Goal: Check status: Check status

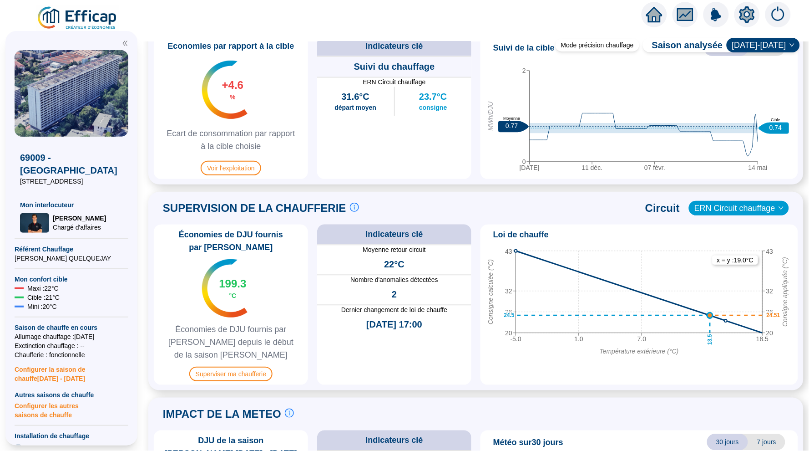
scroll to position [505, 0]
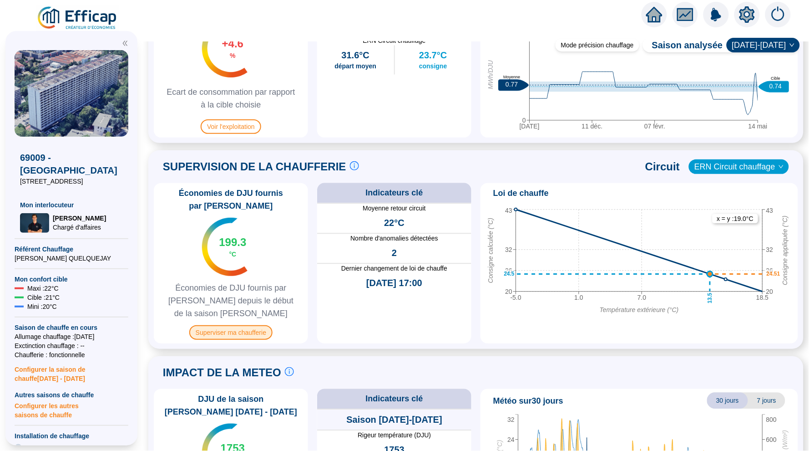
click at [232, 331] on span "Superviser ma chaufferie" at bounding box center [230, 332] width 83 height 15
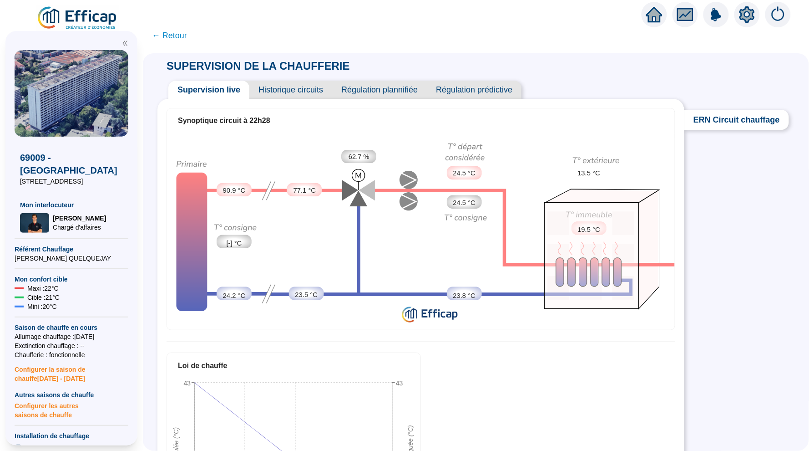
click at [312, 89] on span "Historique circuits" at bounding box center [290, 90] width 83 height 18
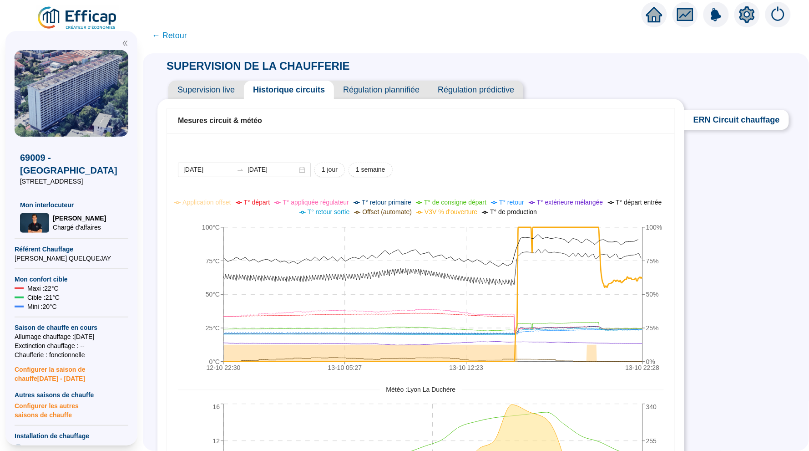
click at [228, 91] on span "Supervision live" at bounding box center [206, 90] width 76 height 18
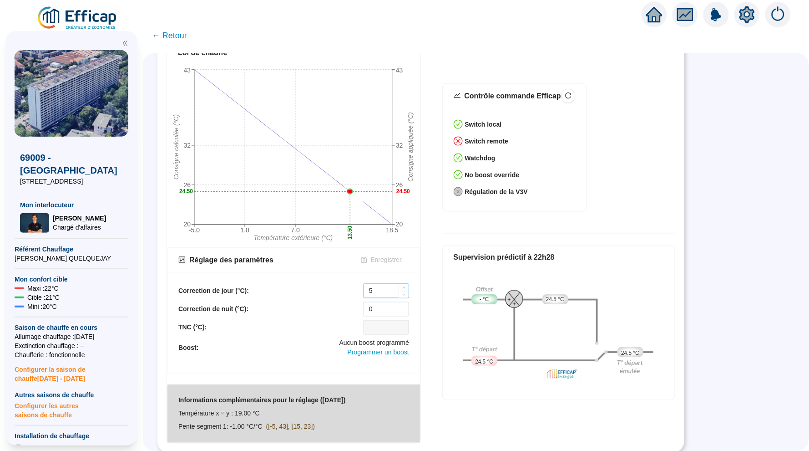
scroll to position [312, 0]
click at [377, 290] on input "5" at bounding box center [386, 292] width 45 height 14
click at [378, 310] on input "0" at bounding box center [386, 310] width 45 height 14
type input "5"
click at [388, 260] on span "Enregistrer" at bounding box center [386, 261] width 31 height 10
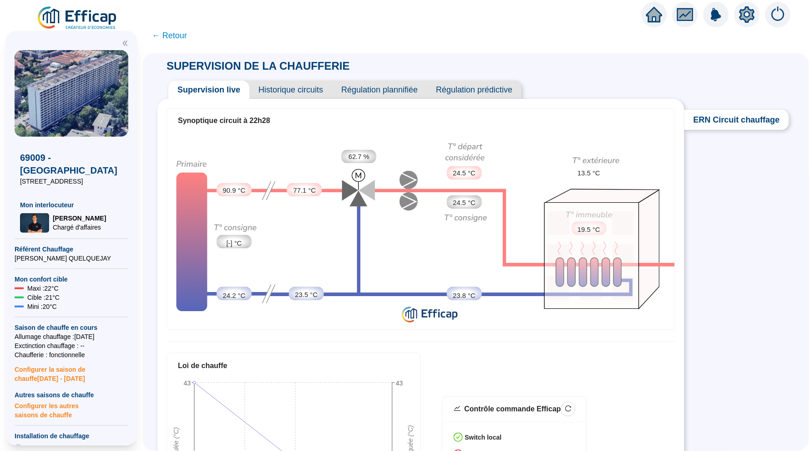
scroll to position [0, 0]
click at [275, 85] on span "Historique circuits" at bounding box center [290, 90] width 83 height 18
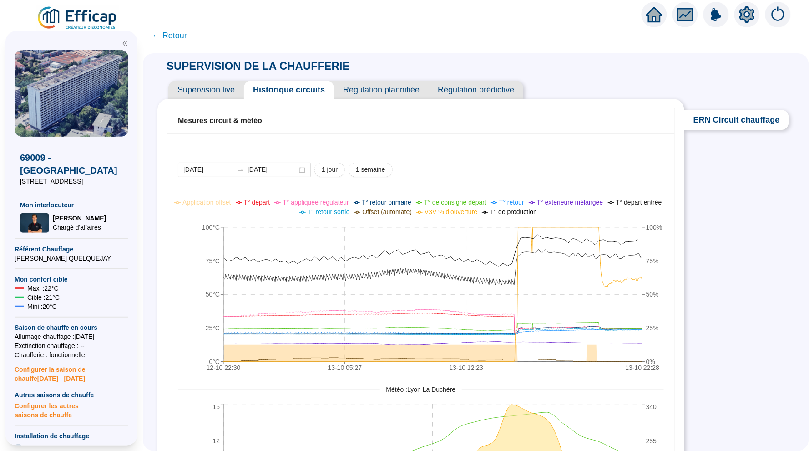
click at [648, 30] on span "← Retour" at bounding box center [476, 35] width 666 height 20
click at [649, 20] on icon "home" at bounding box center [654, 14] width 16 height 15
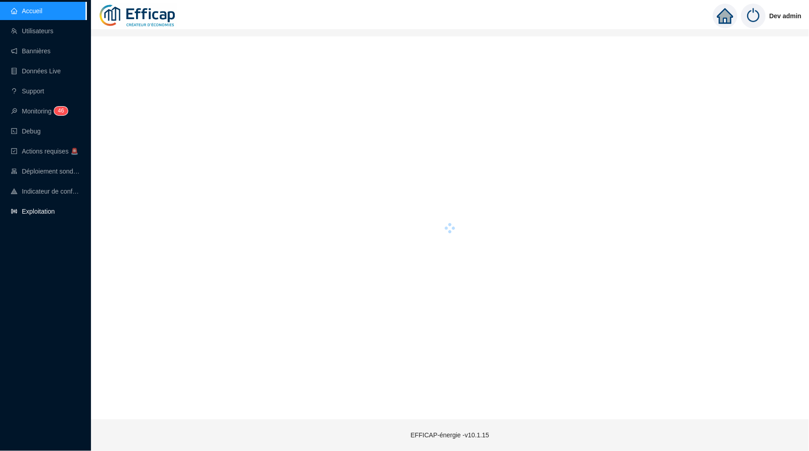
click at [55, 211] on link "Exploitation" at bounding box center [33, 211] width 44 height 7
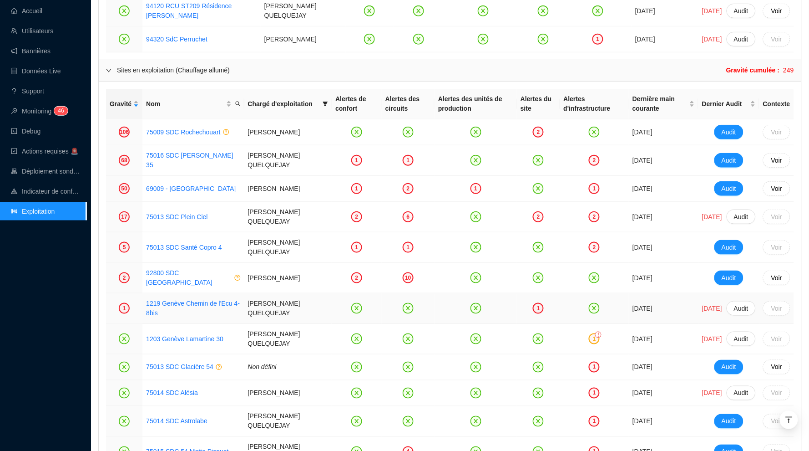
scroll to position [1116, 0]
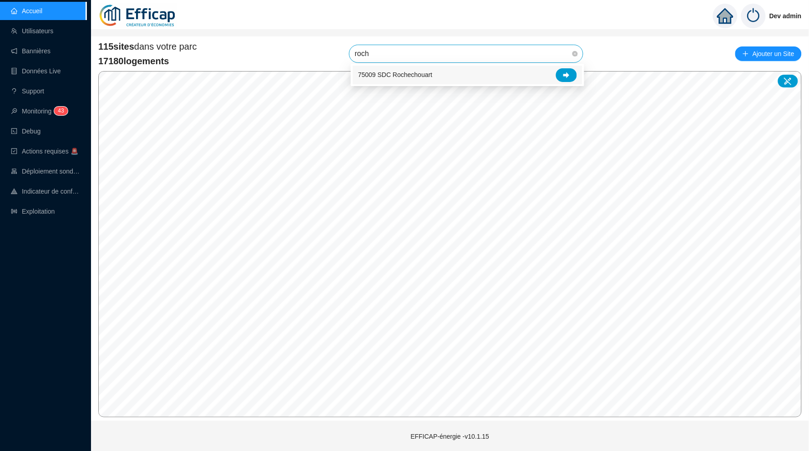
type input "roche"
click at [573, 71] on div at bounding box center [566, 75] width 21 height 14
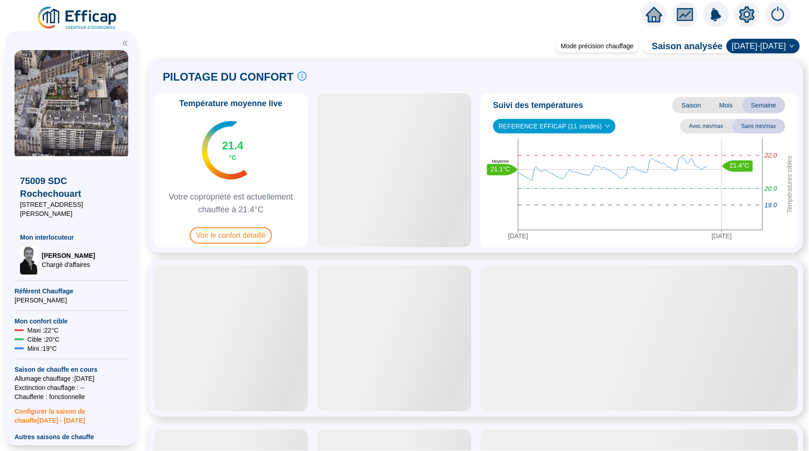
click at [751, 11] on icon "setting" at bounding box center [747, 14] width 15 height 15
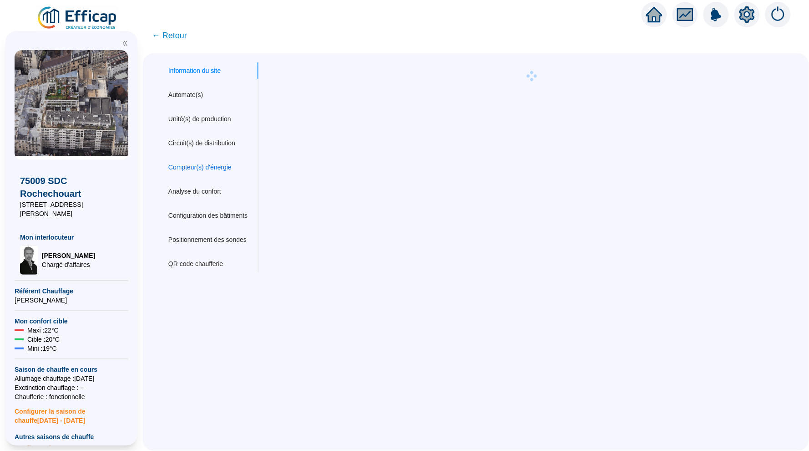
click at [219, 165] on div "Compteur(s) d'énergie" at bounding box center [199, 167] width 63 height 10
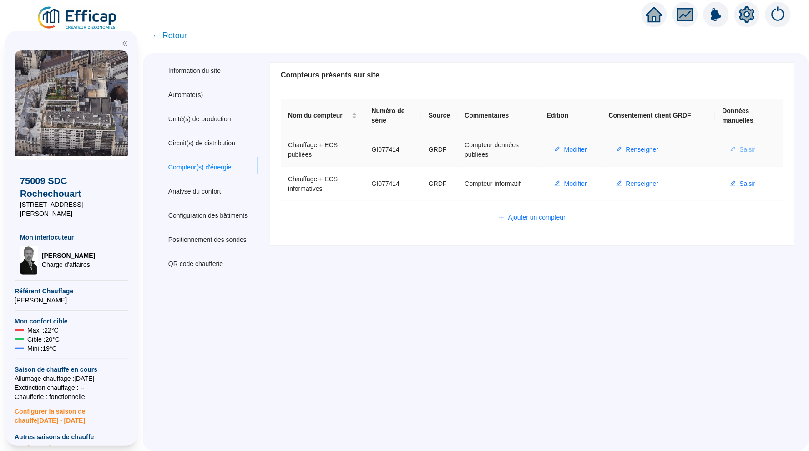
click at [754, 146] on span "Saisir" at bounding box center [748, 150] width 16 height 10
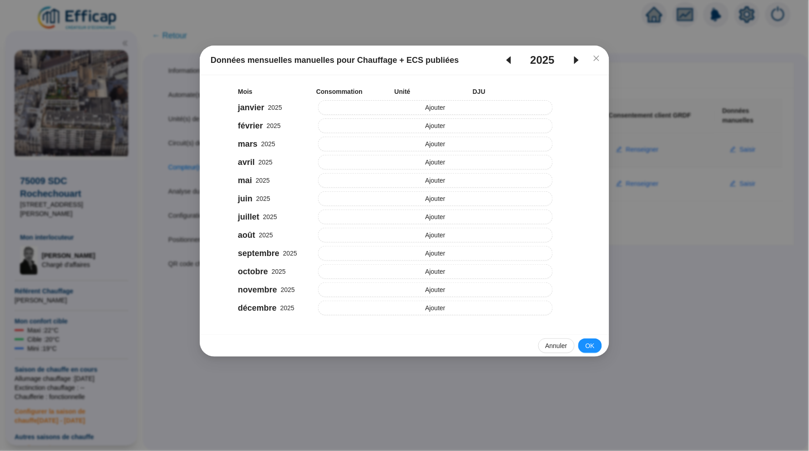
click at [513, 61] on span "caret-left" at bounding box center [508, 60] width 25 height 11
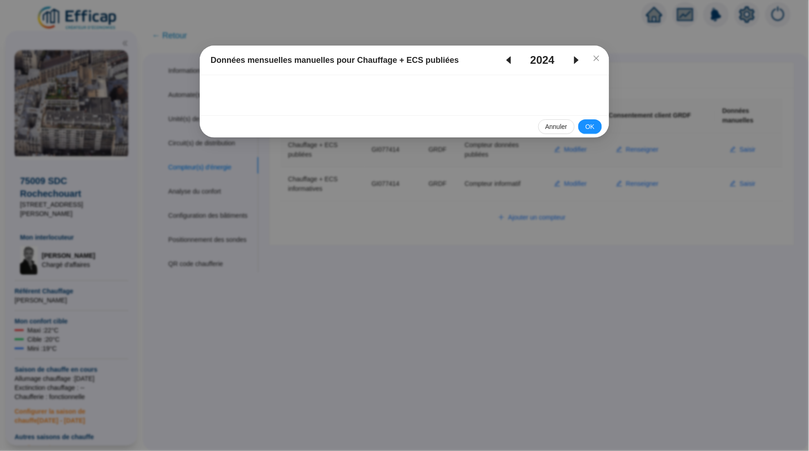
click at [507, 61] on icon "caret-left" at bounding box center [509, 60] width 5 height 8
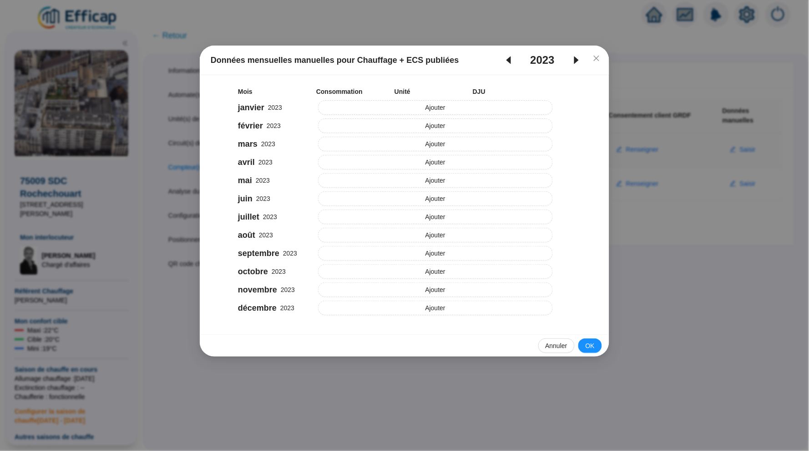
click at [581, 59] on icon "caret-right" at bounding box center [576, 60] width 11 height 11
click at [503, 59] on icon "caret-left" at bounding box center [508, 60] width 11 height 11
click at [598, 59] on icon "close" at bounding box center [596, 58] width 7 height 7
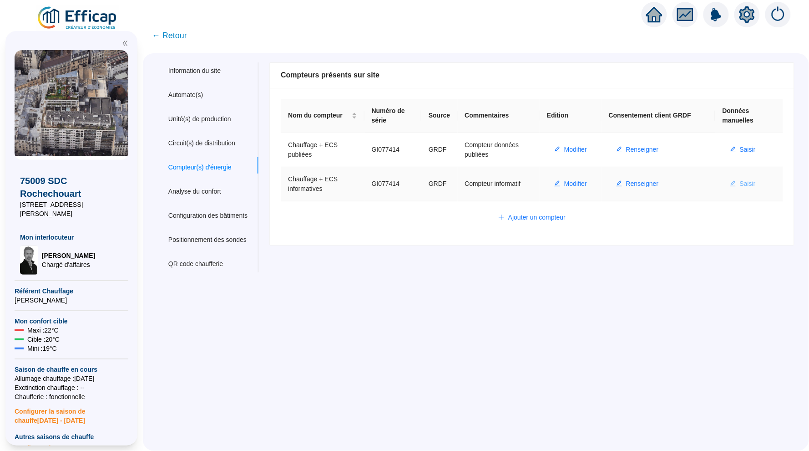
click at [751, 179] on span "Saisir" at bounding box center [748, 184] width 16 height 10
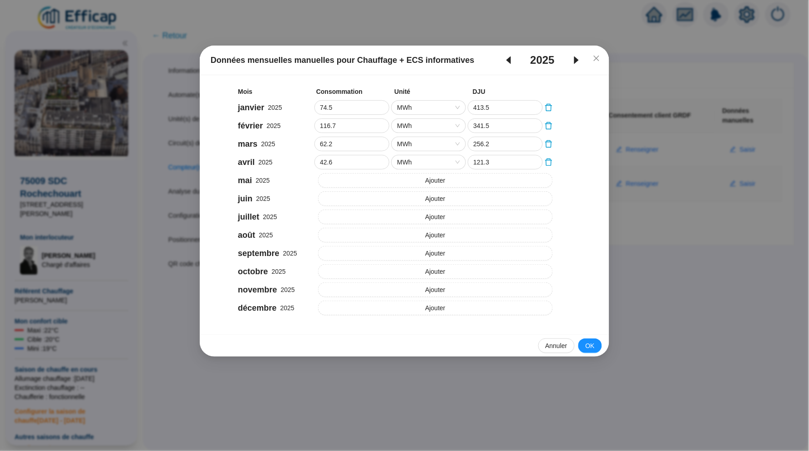
click at [506, 58] on icon "caret-left" at bounding box center [508, 60] width 11 height 11
type input "96"
type input "395.4"
type input "85"
type input "242.5"
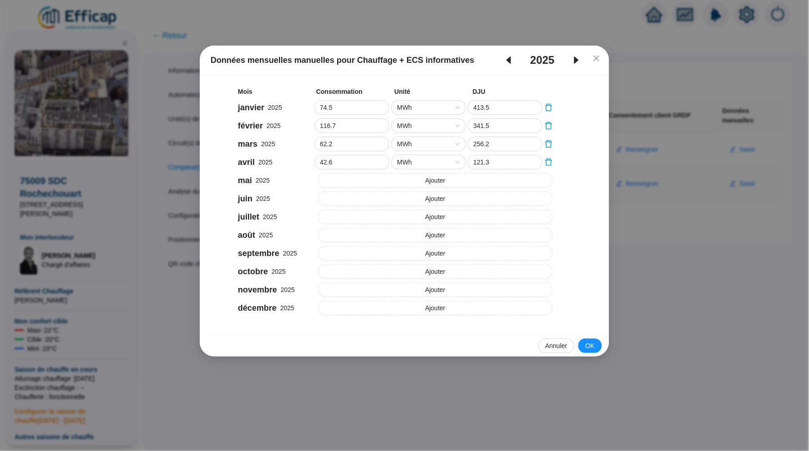
type input "50"
type input "226.5"
type input "74"
type input "168.1"
click at [507, 58] on icon "caret-left" at bounding box center [509, 60] width 5 height 8
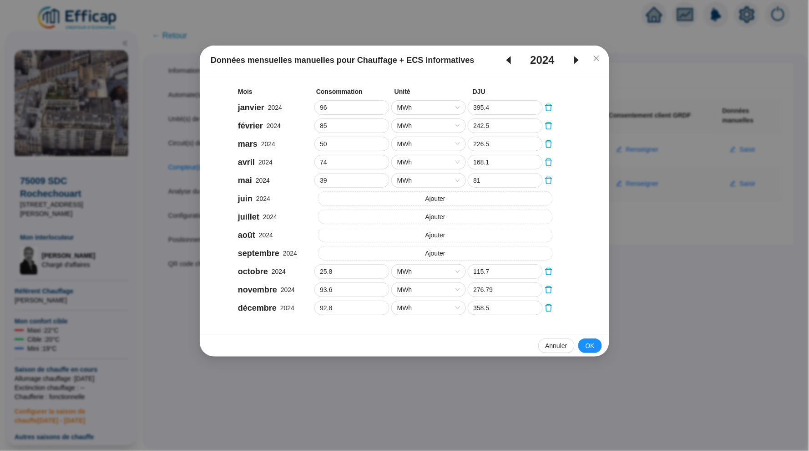
type input "33"
type input "106.5"
type input "46"
type input "245.6"
type input "140"
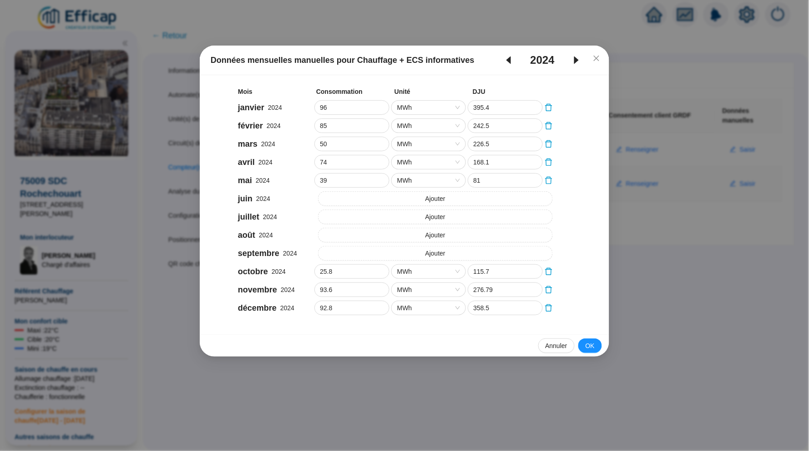
type input "306.6"
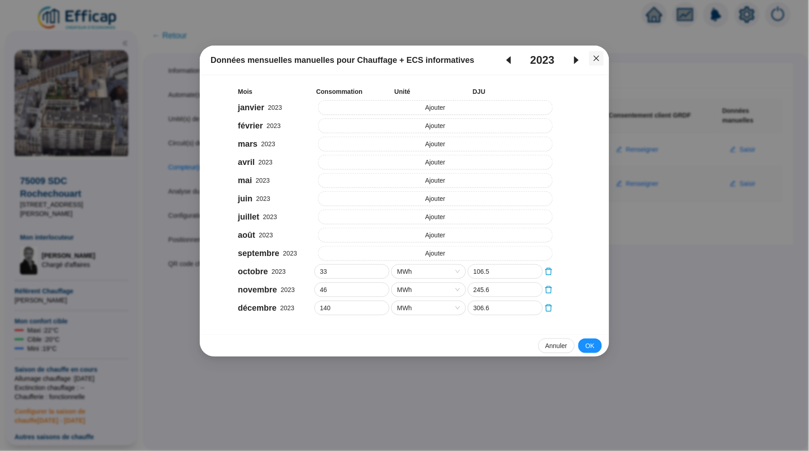
click at [598, 59] on icon "close" at bounding box center [596, 58] width 7 height 7
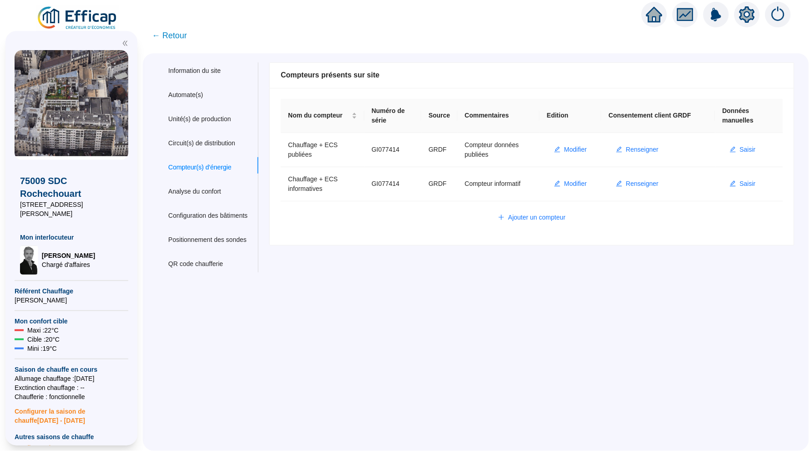
click at [177, 40] on span "← Retour" at bounding box center [169, 35] width 35 height 13
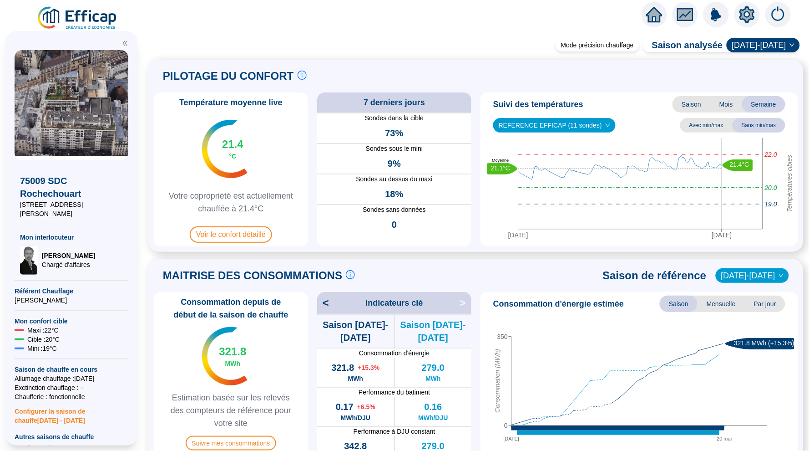
click at [588, 137] on div "Suivi des températures Saison Mois Semaine REFERENCE EFFICAP (11 sondes) Avec m…" at bounding box center [640, 169] width 318 height 154
click at [584, 129] on span "REFERENCE EFFICAP (11 sondes)" at bounding box center [555, 125] width 112 height 14
click at [757, 47] on span "[DATE]-[DATE]" at bounding box center [763, 45] width 62 height 14
click at [755, 63] on div "[DATE]-[DATE]" at bounding box center [769, 64] width 48 height 10
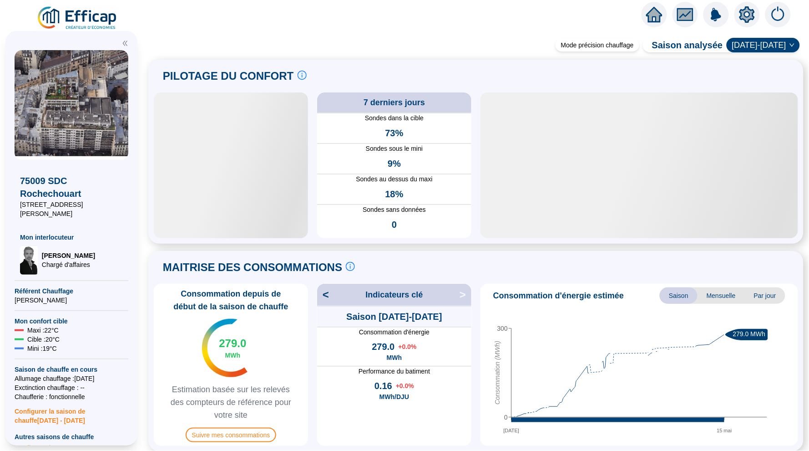
click at [766, 46] on span "[DATE]-[DATE]" at bounding box center [763, 45] width 62 height 14
click at [764, 49] on span "[DATE]-[DATE]" at bounding box center [763, 45] width 62 height 14
click at [762, 74] on div "PILOTAGE DU CONFORT Le pilotage du confort est fondamental pour le confort de t…" at bounding box center [476, 76] width 644 height 22
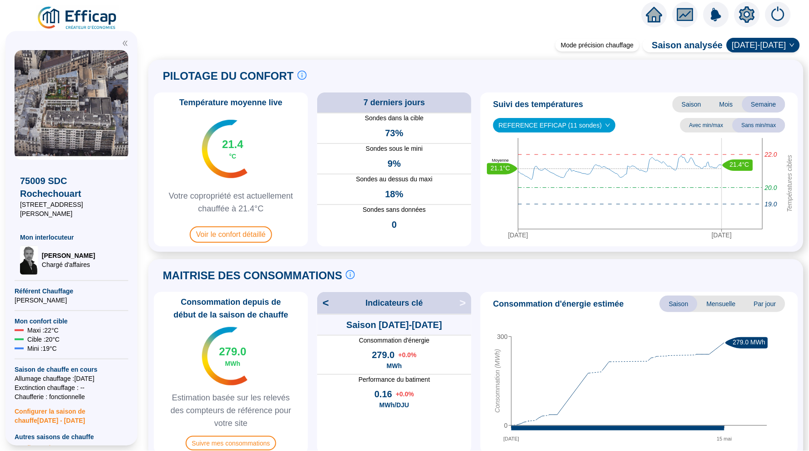
click at [766, 40] on span "[DATE]-[DATE]" at bounding box center [763, 45] width 62 height 14
click at [765, 74] on div "[DATE]-[DATE]" at bounding box center [769, 78] width 48 height 10
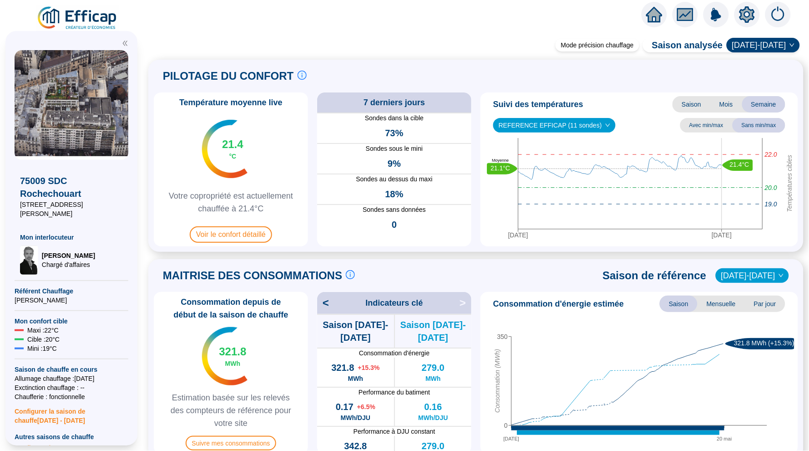
click at [692, 105] on span "Saison" at bounding box center [692, 104] width 38 height 16
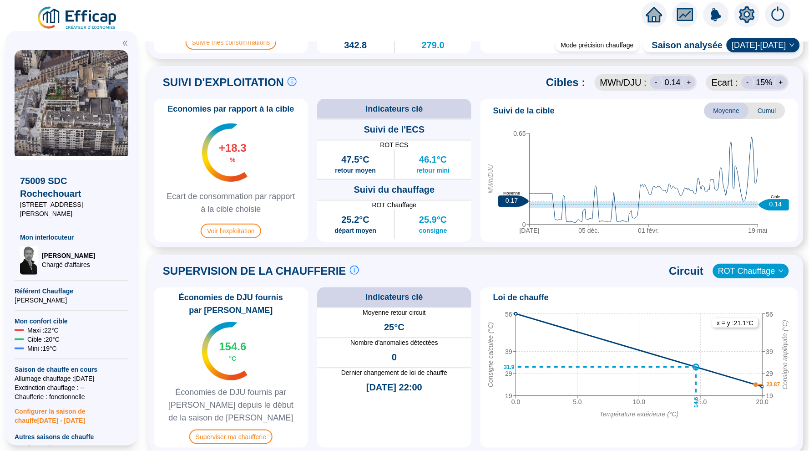
scroll to position [579, 0]
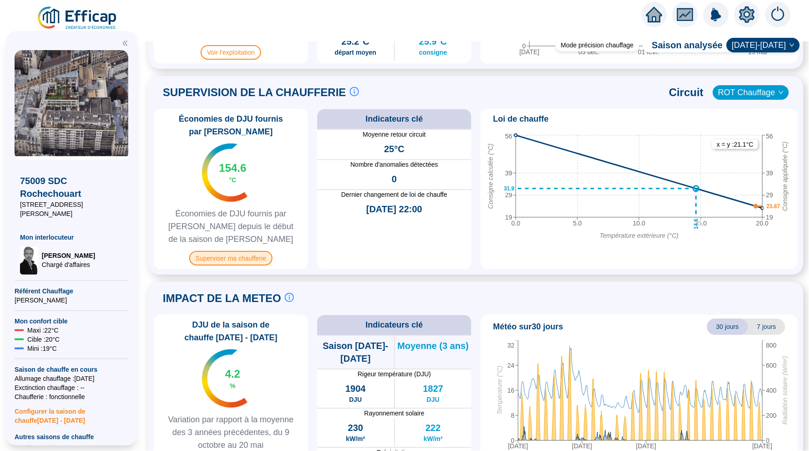
click at [245, 251] on span "Superviser ma chaufferie" at bounding box center [230, 258] width 83 height 15
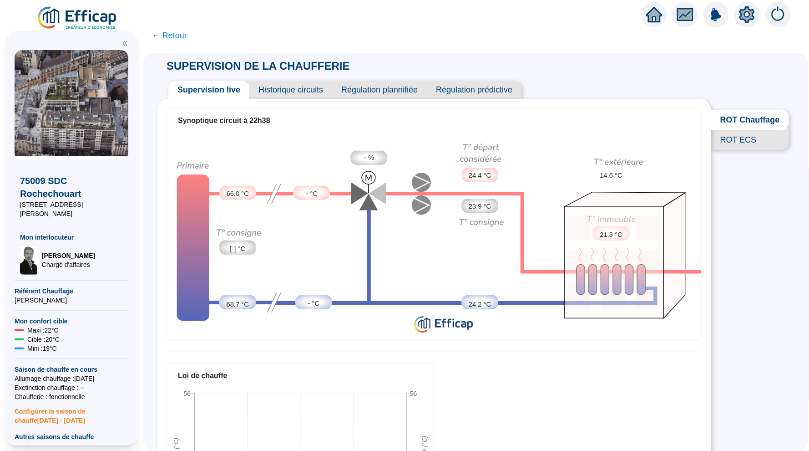
click at [306, 85] on span "Historique circuits" at bounding box center [290, 90] width 83 height 18
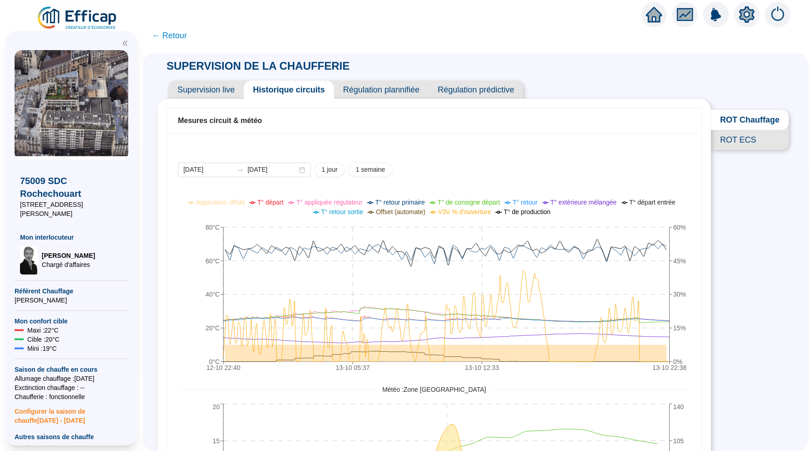
click at [168, 35] on span "← Retour" at bounding box center [169, 35] width 35 height 13
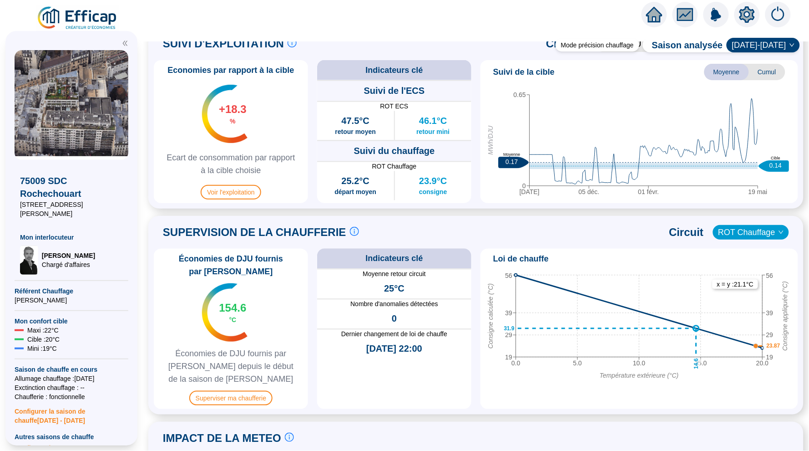
scroll to position [557, 0]
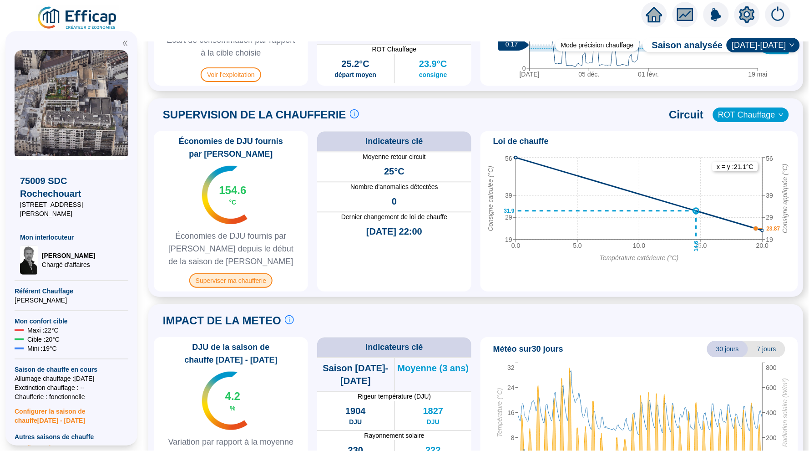
click at [252, 273] on span "Superviser ma chaufferie" at bounding box center [230, 280] width 83 height 15
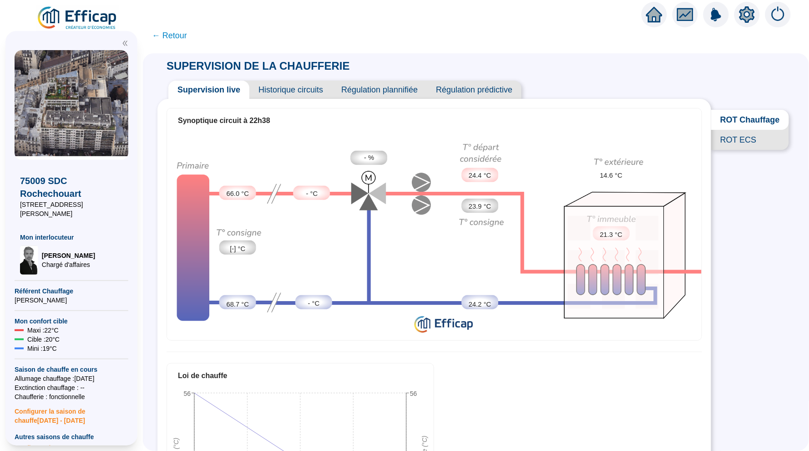
click at [302, 81] on span "Historique circuits" at bounding box center [290, 90] width 83 height 18
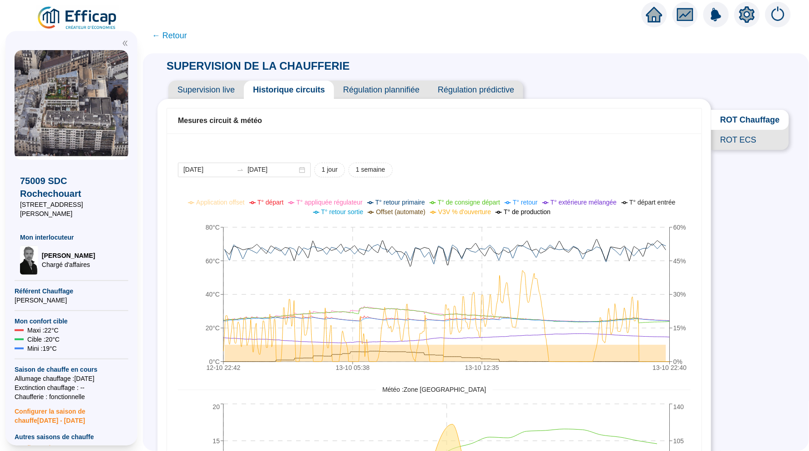
click at [223, 98] on span "Supervision live" at bounding box center [206, 90] width 76 height 18
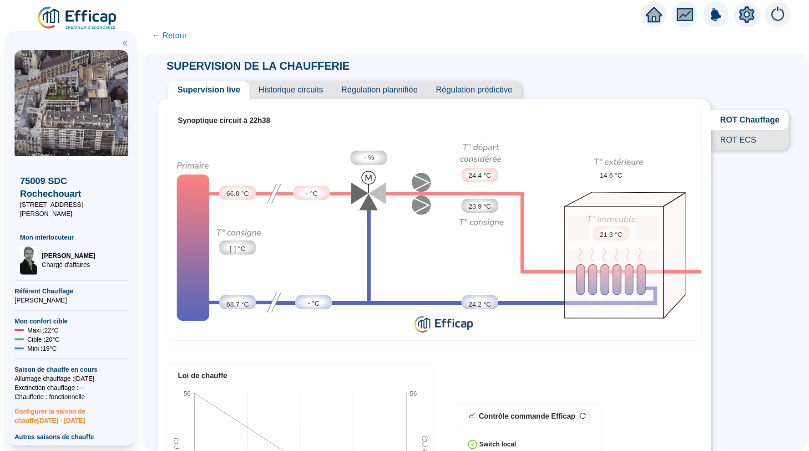
click at [175, 34] on span "← Retour" at bounding box center [169, 35] width 35 height 13
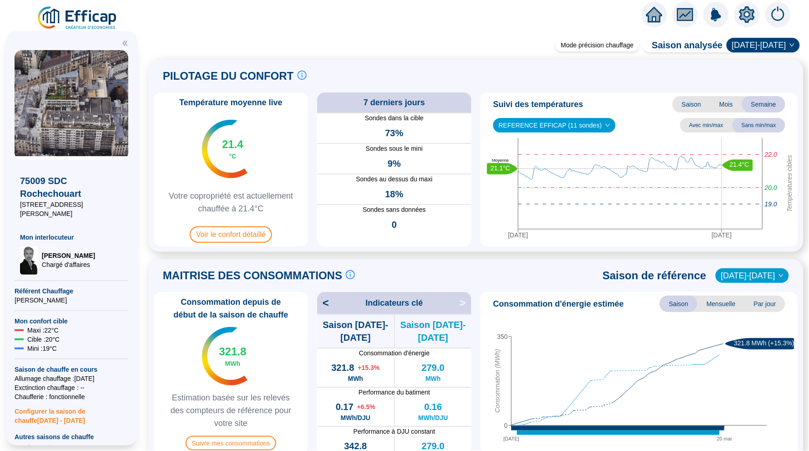
click at [690, 101] on span "Saison" at bounding box center [692, 104] width 38 height 16
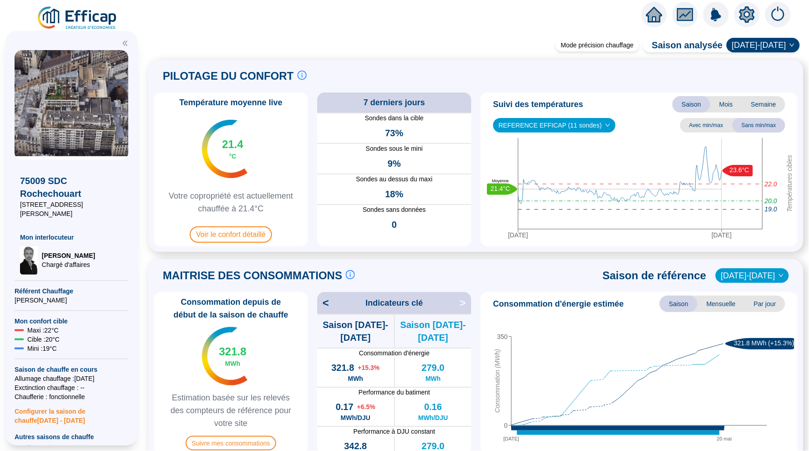
click at [768, 103] on span "Semaine" at bounding box center [763, 104] width 43 height 16
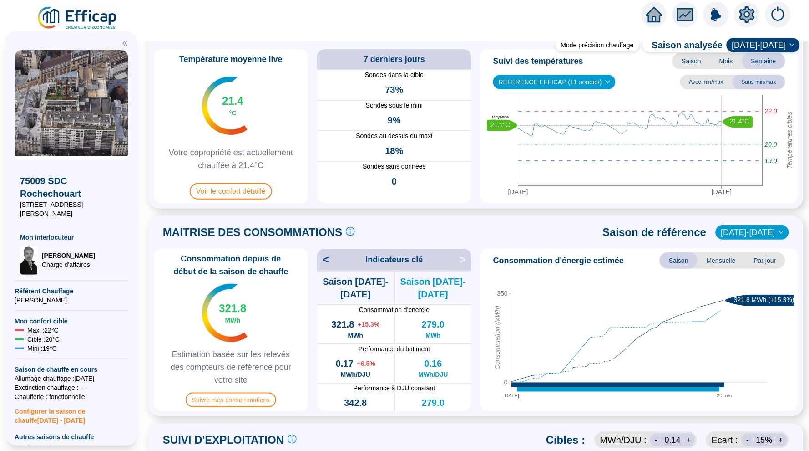
scroll to position [75, 0]
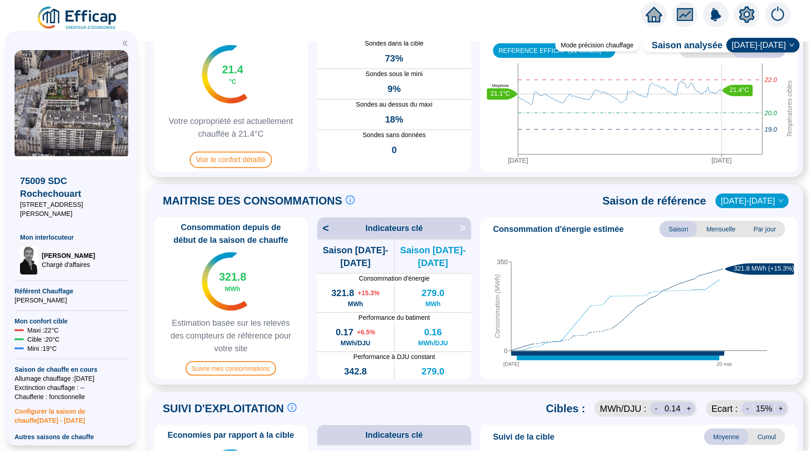
click at [753, 227] on span "Par jour" at bounding box center [765, 229] width 41 height 16
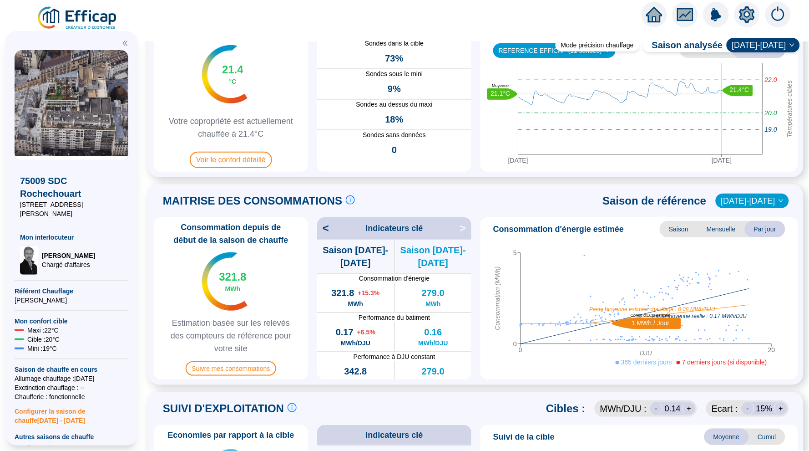
click at [732, 231] on span "Mensuelle" at bounding box center [721, 229] width 47 height 16
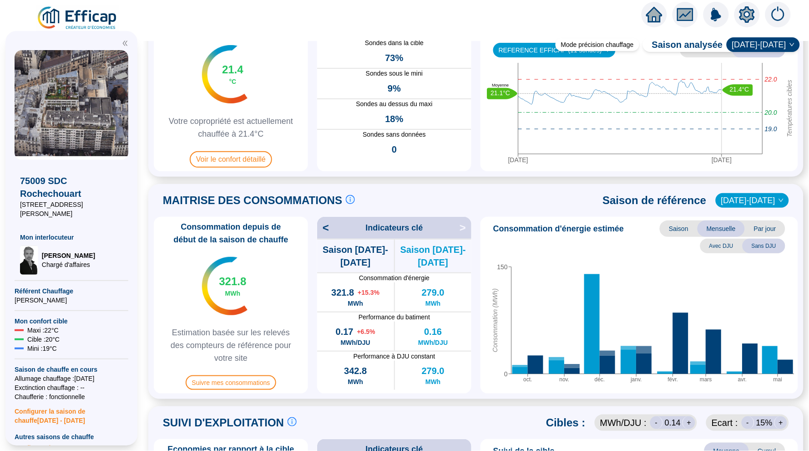
click at [763, 228] on span "Par jour" at bounding box center [765, 228] width 41 height 16
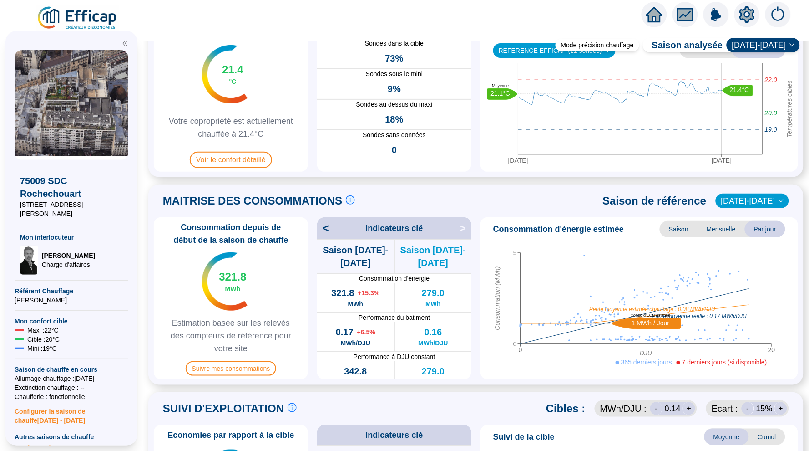
click at [726, 226] on span "Mensuelle" at bounding box center [721, 229] width 47 height 16
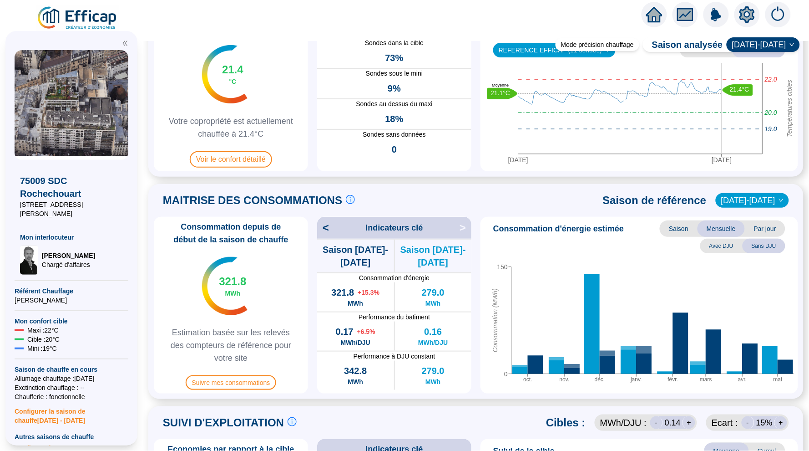
click at [678, 226] on span "Saison" at bounding box center [679, 228] width 38 height 16
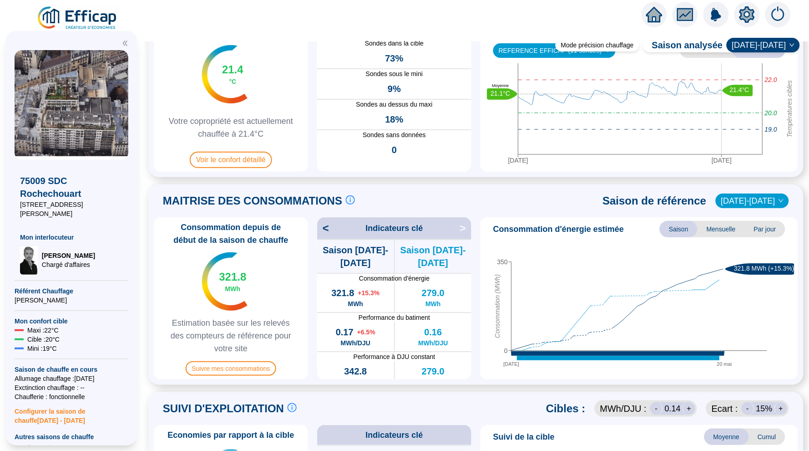
click at [717, 230] on span "Mensuelle" at bounding box center [721, 229] width 47 height 16
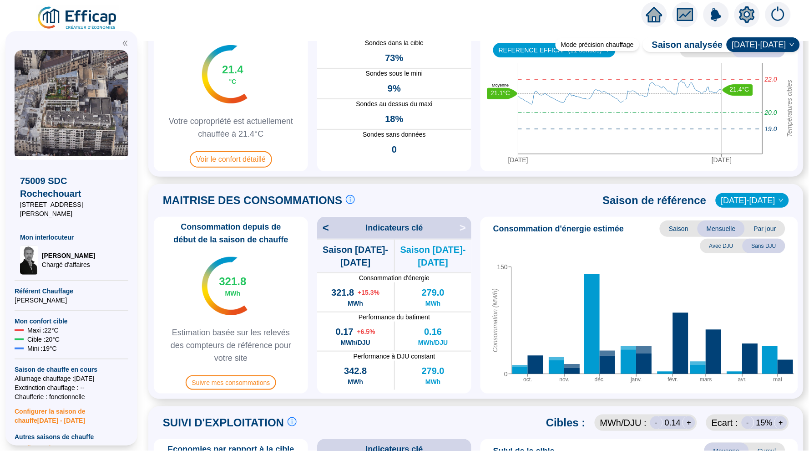
click at [332, 228] on div "< Indicateurs clé >" at bounding box center [394, 228] width 154 height 22
click at [328, 228] on span "<" at bounding box center [323, 227] width 12 height 15
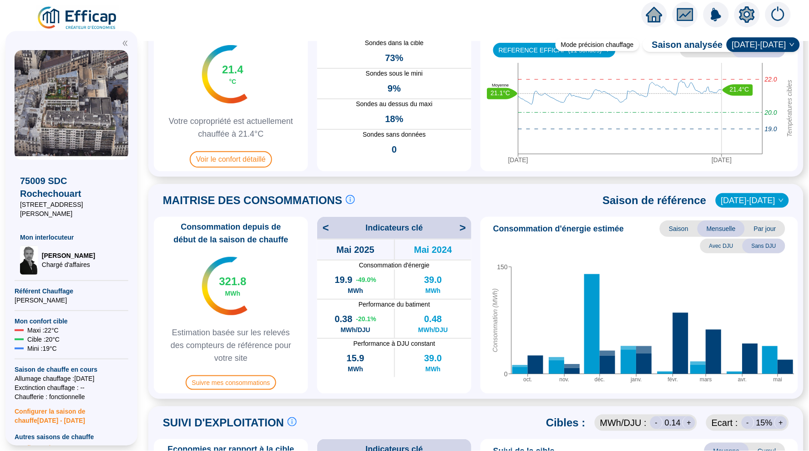
click at [328, 228] on span "<" at bounding box center [323, 227] width 12 height 15
click at [464, 228] on span ">" at bounding box center [466, 227] width 12 height 15
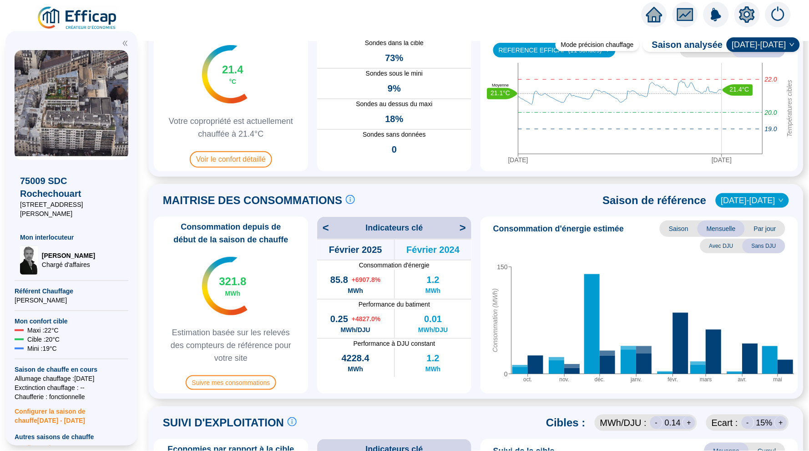
click at [756, 196] on span "[DATE]-[DATE]" at bounding box center [752, 200] width 62 height 14
click at [600, 207] on div "MAITRISE DES CONSOMMATIONS Les consommations d'énergie proviennent des fourniss…" at bounding box center [476, 200] width 644 height 22
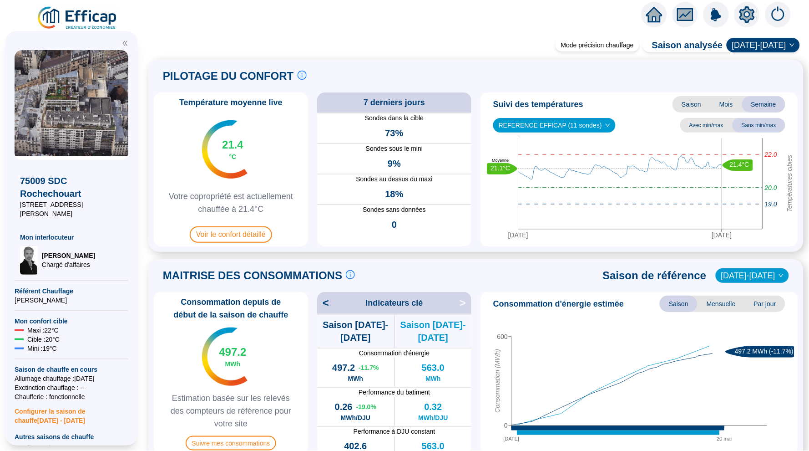
scroll to position [30, 0]
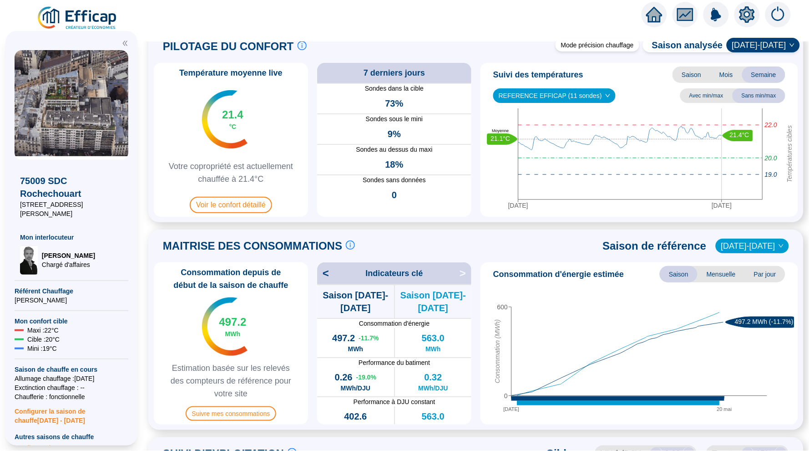
click at [768, 49] on span "[DATE]-[DATE]" at bounding box center [763, 45] width 62 height 14
click at [775, 88] on div "[DATE]-[DATE]" at bounding box center [769, 93] width 48 height 10
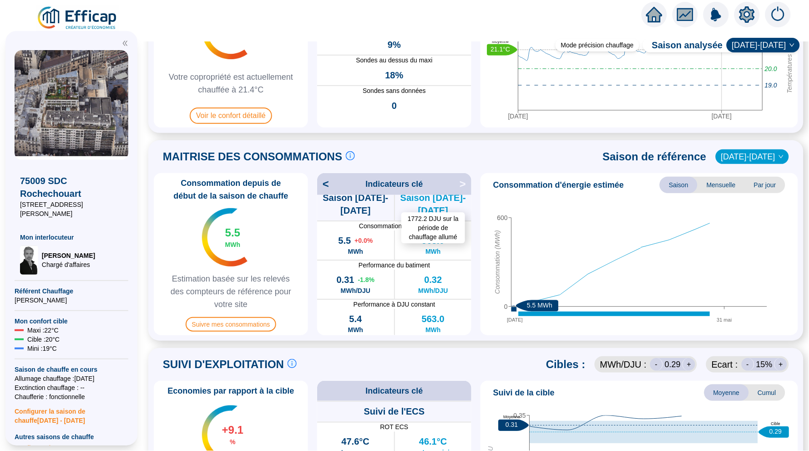
scroll to position [127, 0]
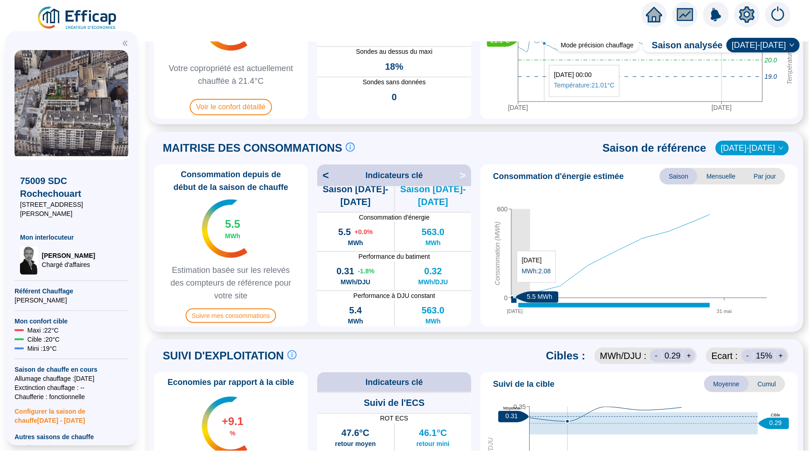
drag, startPoint x: 530, startPoint y: 287, endPoint x: 512, endPoint y: 287, distance: 18.2
click at [512, 287] on icon "[DATE] mai 0 600 Consommation (MWh) 5.5 MWh" at bounding box center [639, 254] width 310 height 137
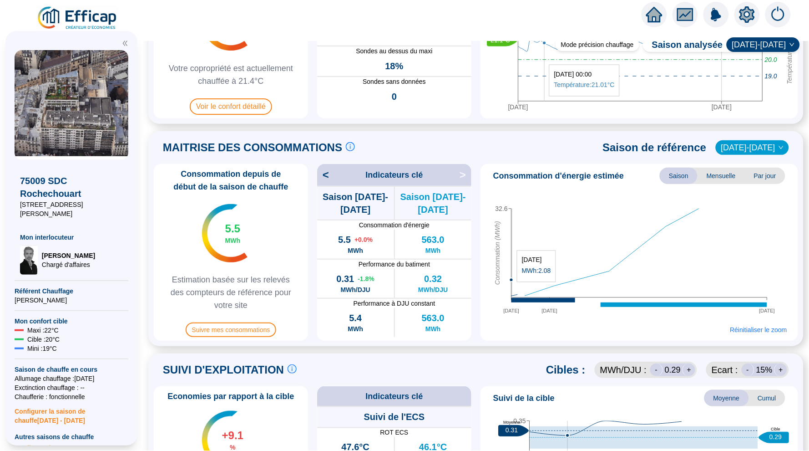
scroll to position [0, 0]
click at [751, 331] on span "Réinitialiser le zoom" at bounding box center [758, 329] width 57 height 9
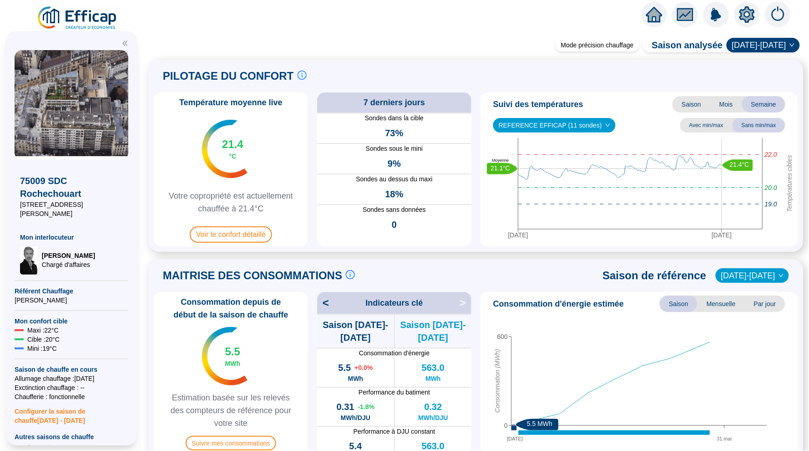
scroll to position [0, 0]
click at [653, 17] on icon "home" at bounding box center [654, 14] width 16 height 15
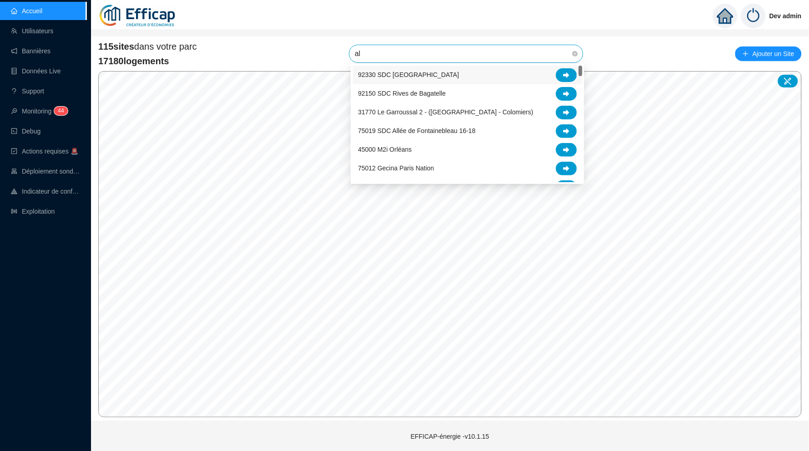
type input "alb"
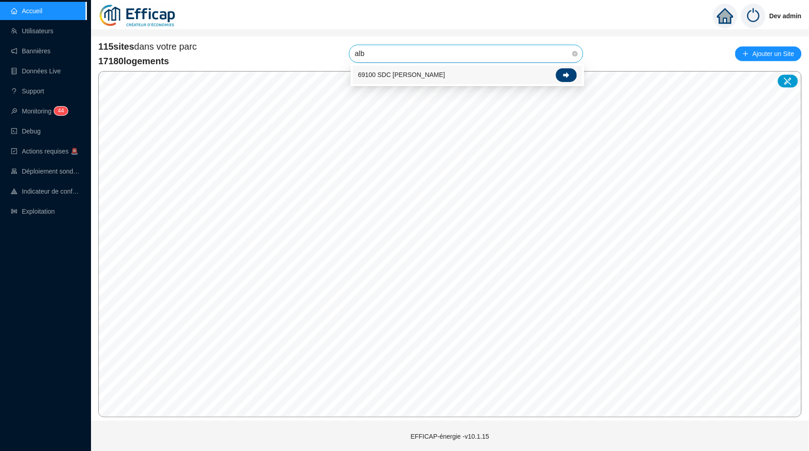
click at [573, 79] on div at bounding box center [566, 75] width 21 height 14
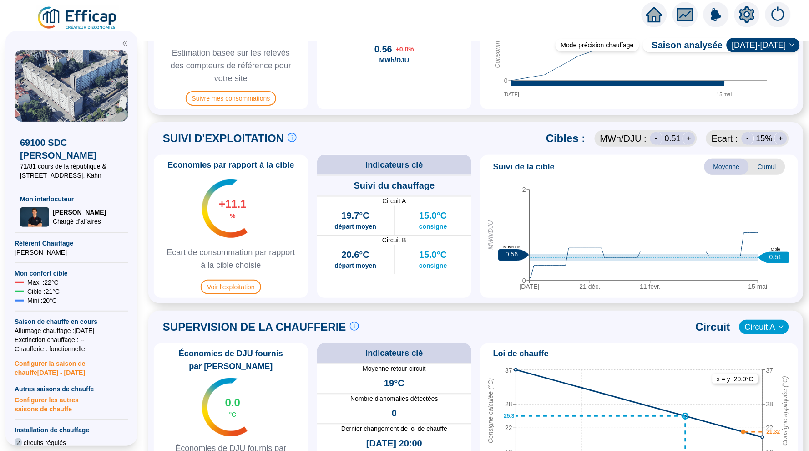
scroll to position [189, 0]
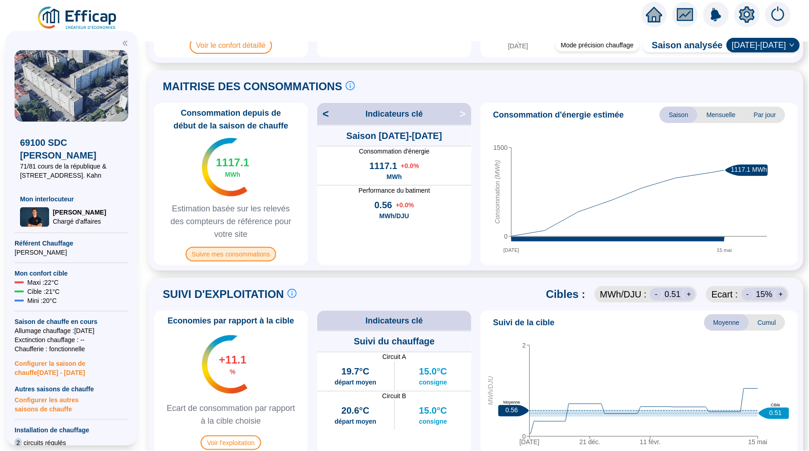
click at [247, 259] on span "Suivre mes consommations" at bounding box center [231, 254] width 91 height 15
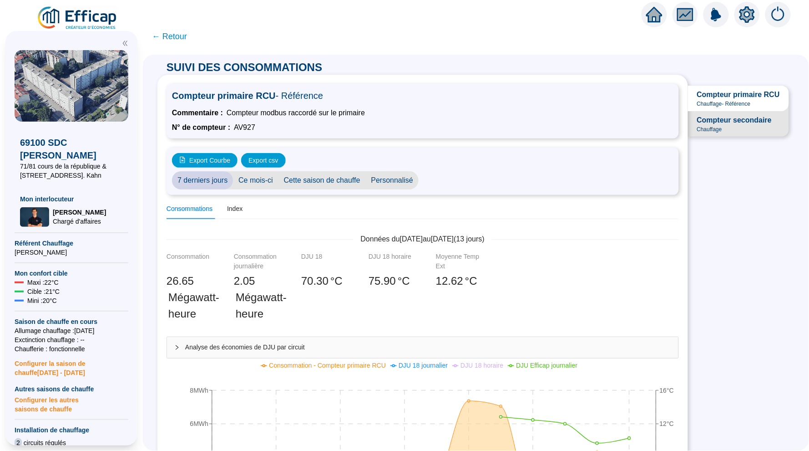
click at [177, 37] on span "← Retour" at bounding box center [169, 36] width 35 height 13
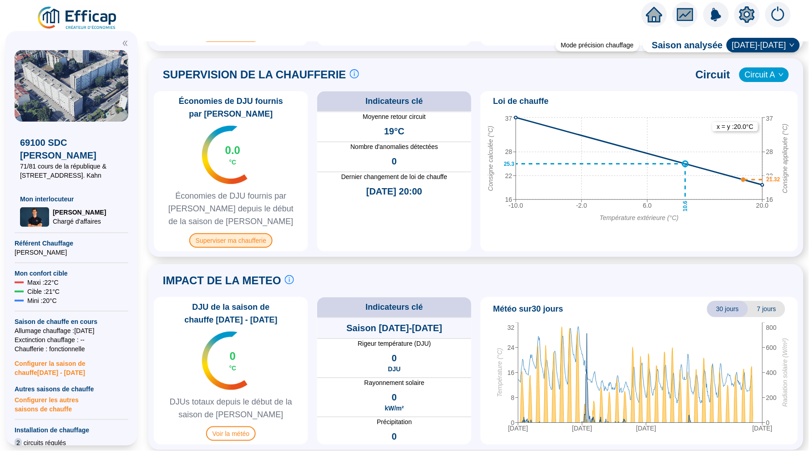
scroll to position [596, 0]
click at [256, 236] on span "Superviser ma chaufferie" at bounding box center [230, 240] width 83 height 15
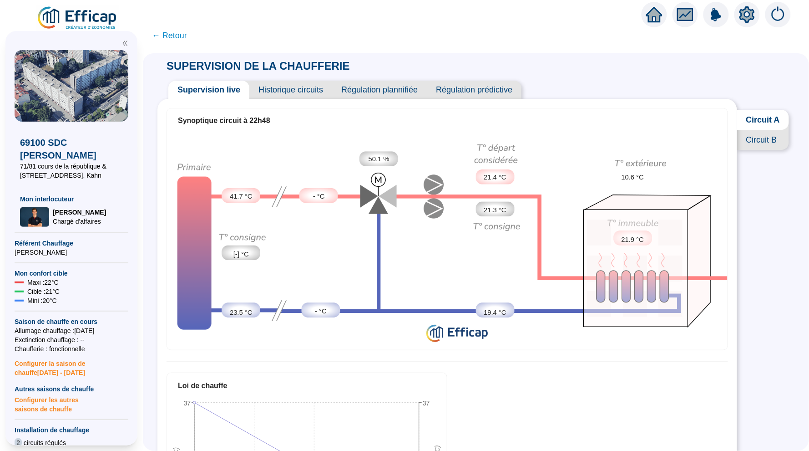
click at [284, 90] on span "Historique circuits" at bounding box center [290, 90] width 83 height 18
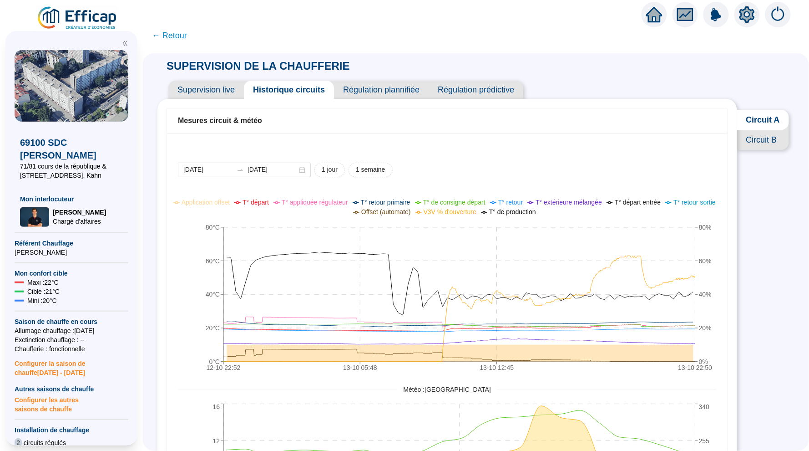
click at [765, 137] on span "Circuit B" at bounding box center [763, 140] width 52 height 20
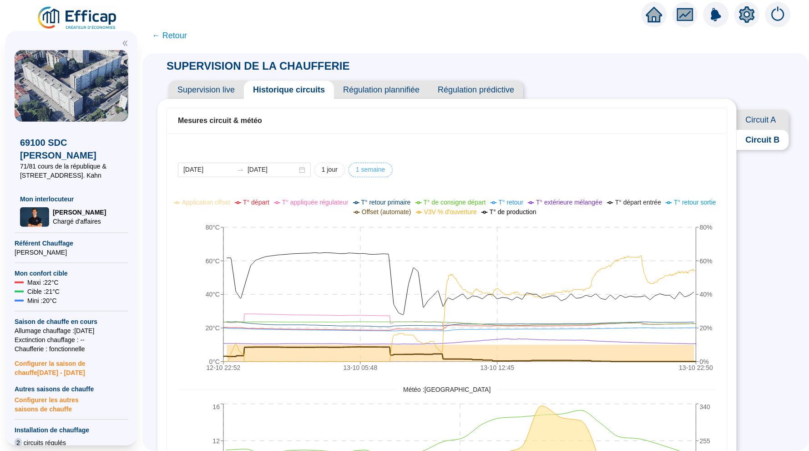
click at [377, 169] on span "1 semaine" at bounding box center [371, 170] width 30 height 10
type input "[DATE]"
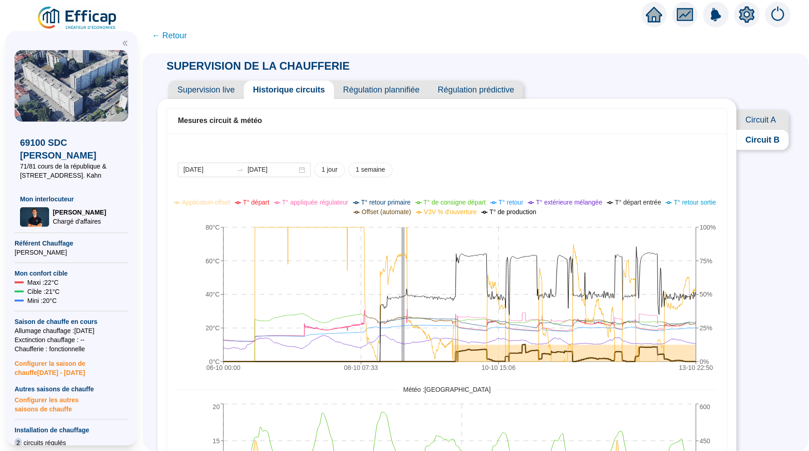
click at [199, 86] on span "Supervision live" at bounding box center [206, 90] width 76 height 18
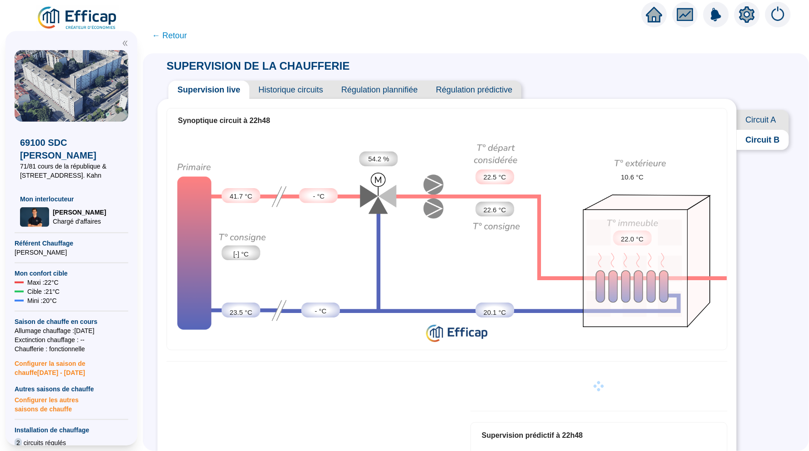
click at [176, 37] on span "← Retour" at bounding box center [169, 35] width 35 height 13
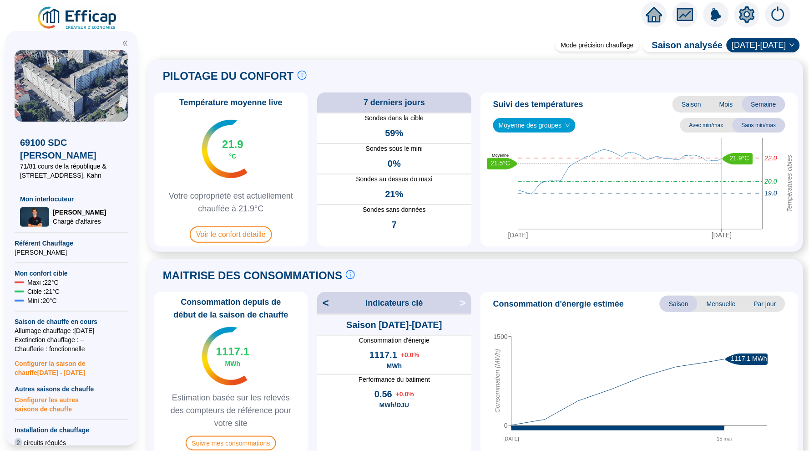
click at [657, 15] on icon "home" at bounding box center [654, 14] width 16 height 13
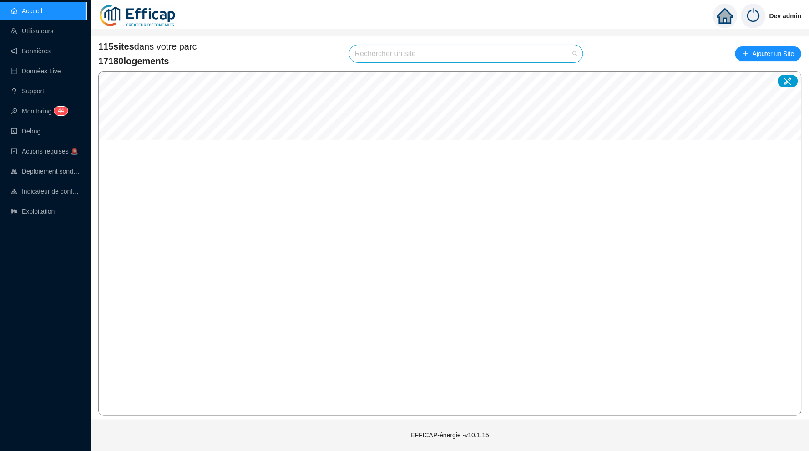
click at [362, 50] on input "search" at bounding box center [462, 53] width 214 height 17
type input "érable"
drag, startPoint x: 456, startPoint y: 59, endPoint x: 568, endPoint y: 72, distance: 113.6
click at [568, 72] on icon at bounding box center [566, 75] width 6 height 6
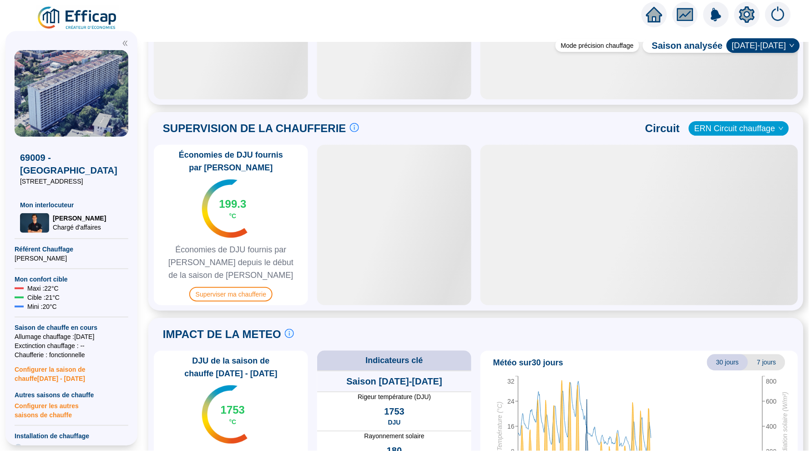
scroll to position [482, 0]
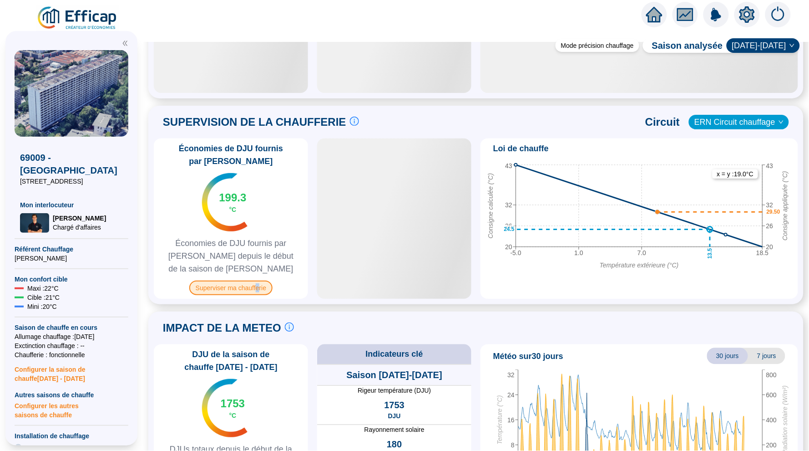
click at [259, 281] on span "Superviser ma chaufferie" at bounding box center [230, 287] width 83 height 15
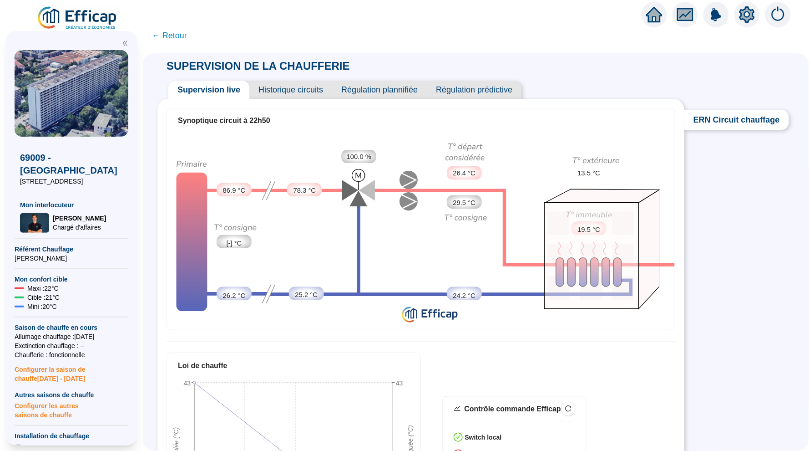
click at [273, 89] on span "Historique circuits" at bounding box center [290, 90] width 83 height 18
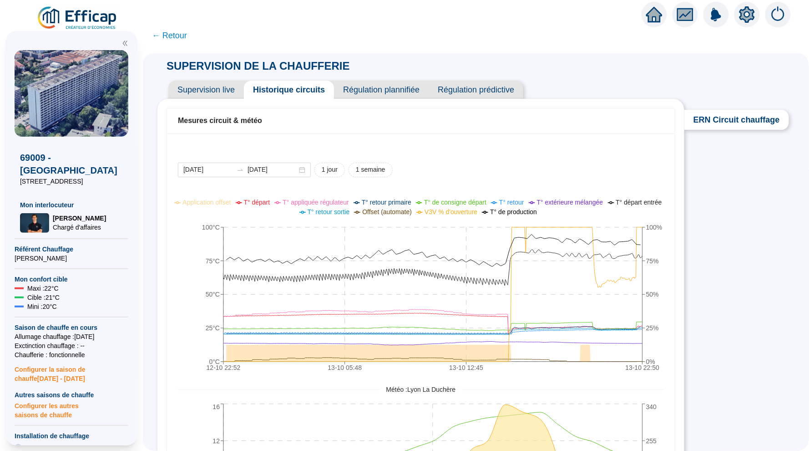
click at [169, 32] on span "← Retour" at bounding box center [169, 35] width 35 height 13
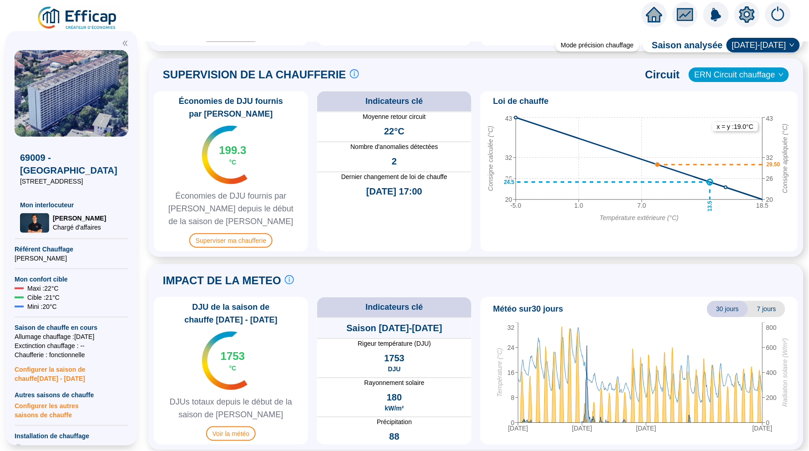
scroll to position [596, 0]
